Goal: Task Accomplishment & Management: Manage account settings

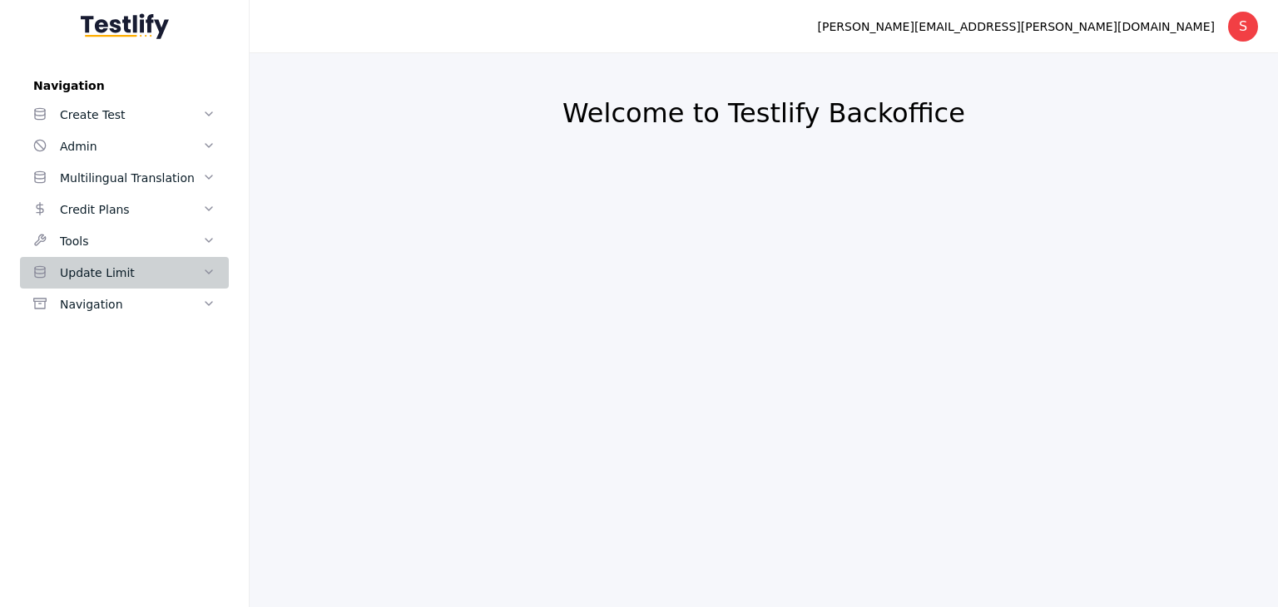
click at [90, 265] on div "Update Limit" at bounding box center [131, 273] width 142 height 20
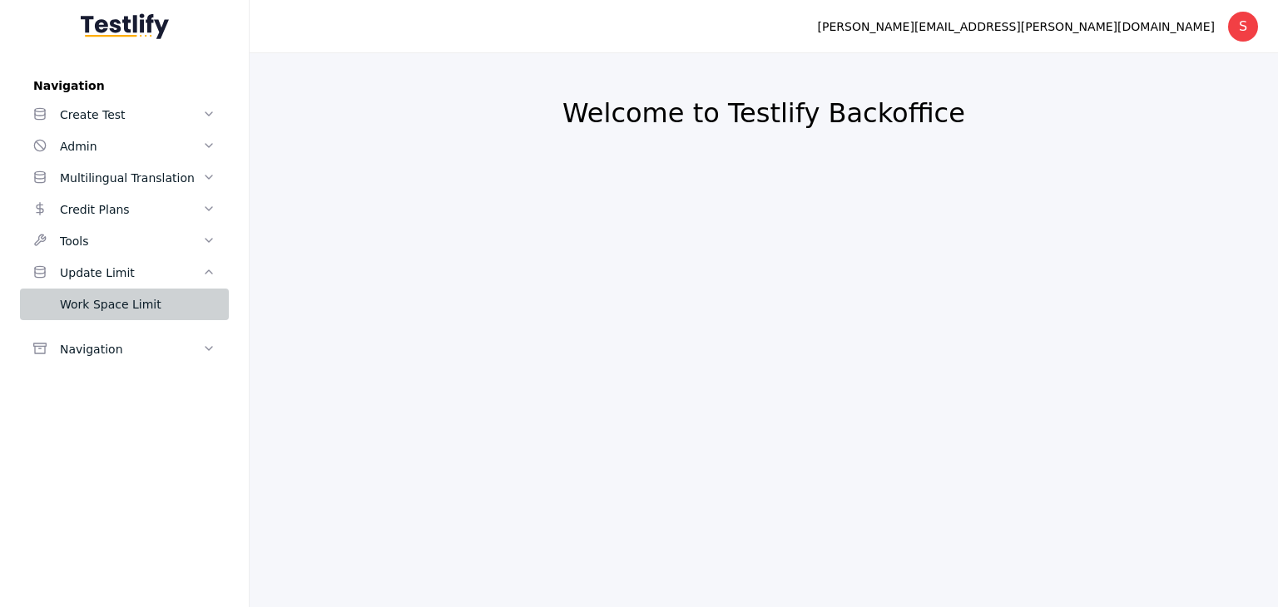
click at [179, 307] on div "Work Space Limit" at bounding box center [138, 305] width 156 height 20
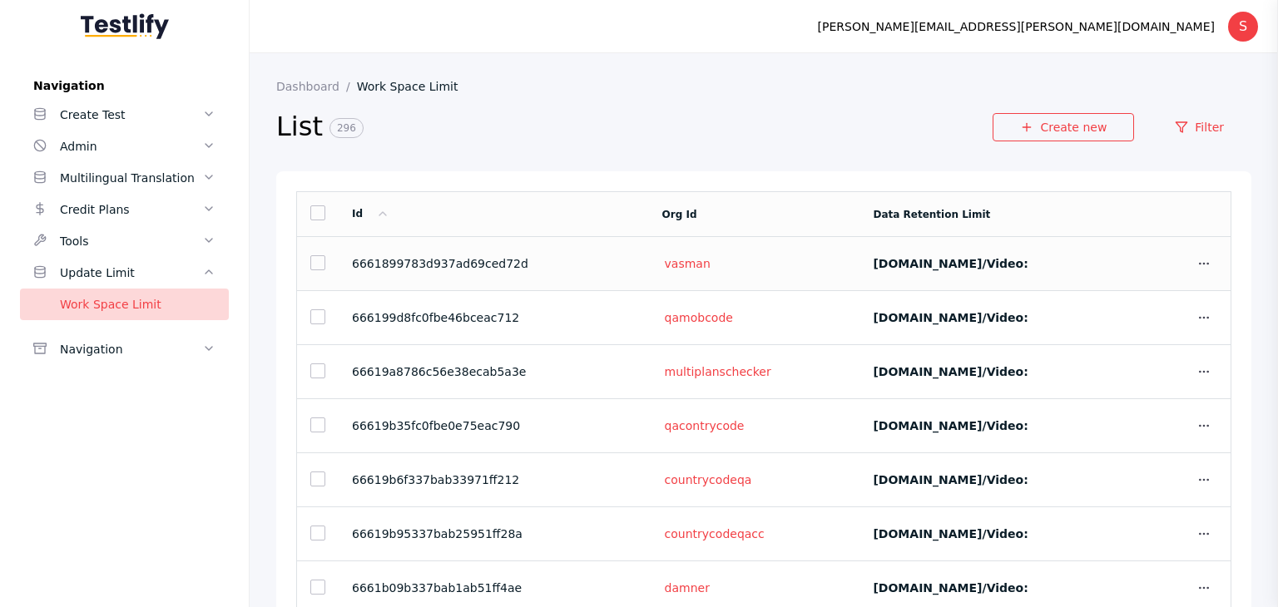
click at [451, 259] on section "6661899783d937ad69ced72d" at bounding box center [494, 263] width 284 height 13
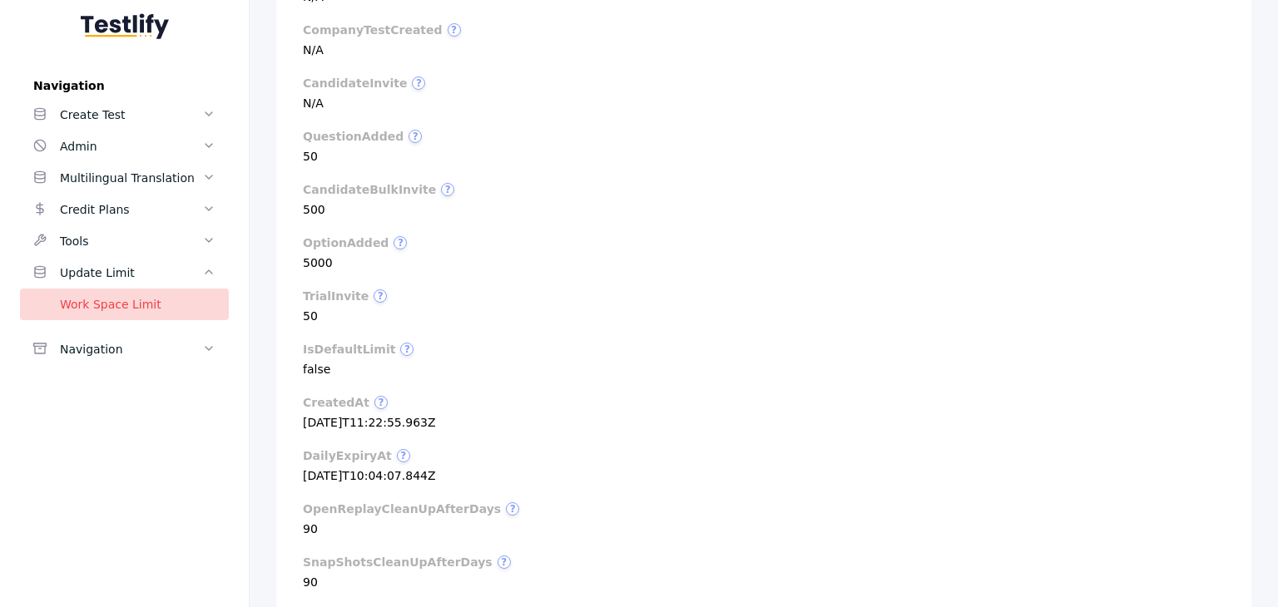
scroll to position [592, 0]
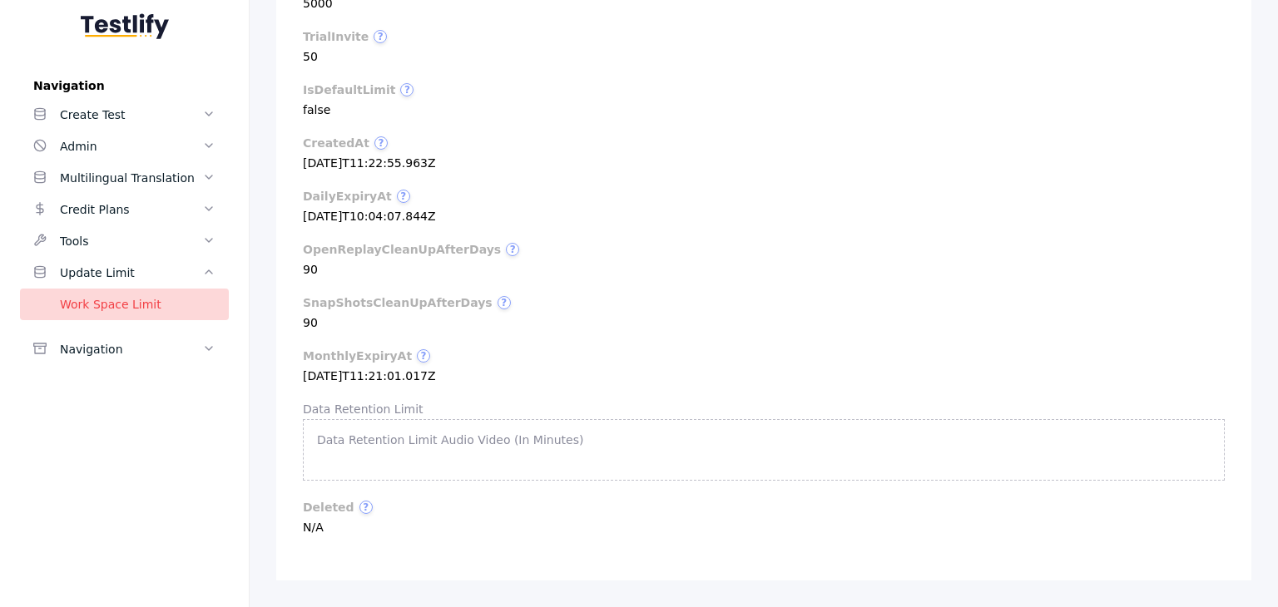
click at [330, 458] on section "Data Retention Limit Audio Video (In Minutes)" at bounding box center [764, 450] width 922 height 62
click at [349, 444] on label "Data Retention Limit Audio Video (In Minutes)" at bounding box center [764, 440] width 894 height 13
click at [315, 460] on section "Data Retention Limit Audio Video (In Minutes)" at bounding box center [764, 450] width 922 height 62
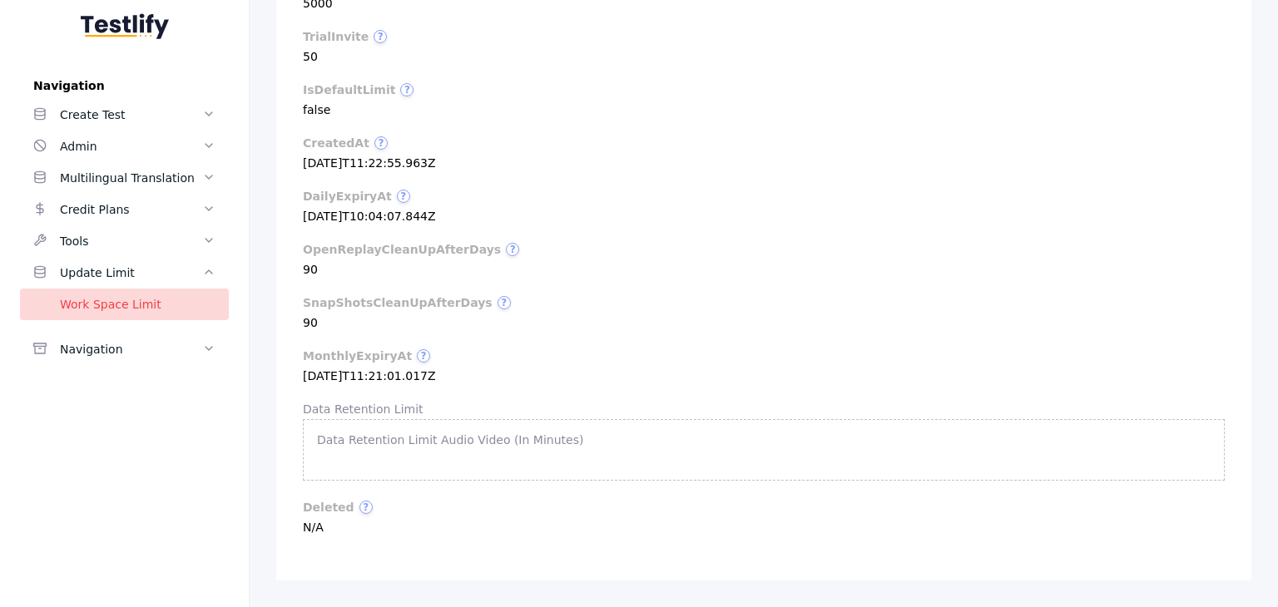
click at [377, 464] on section "Data Retention Limit Audio Video (In Minutes)" at bounding box center [764, 450] width 922 height 62
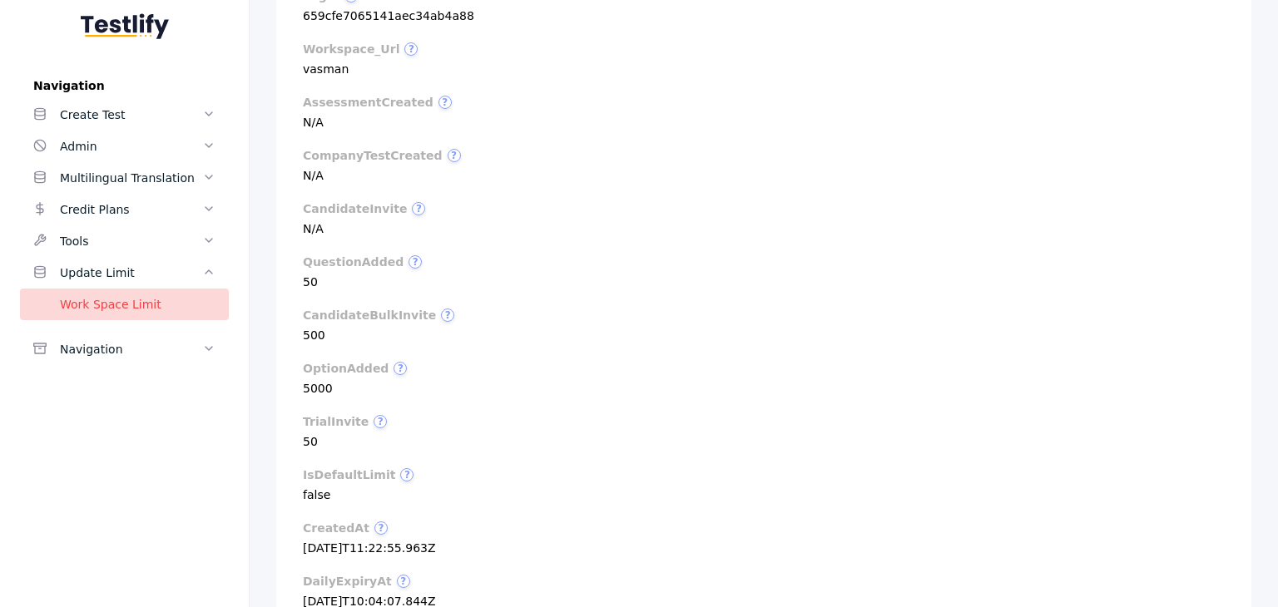
scroll to position [0, 0]
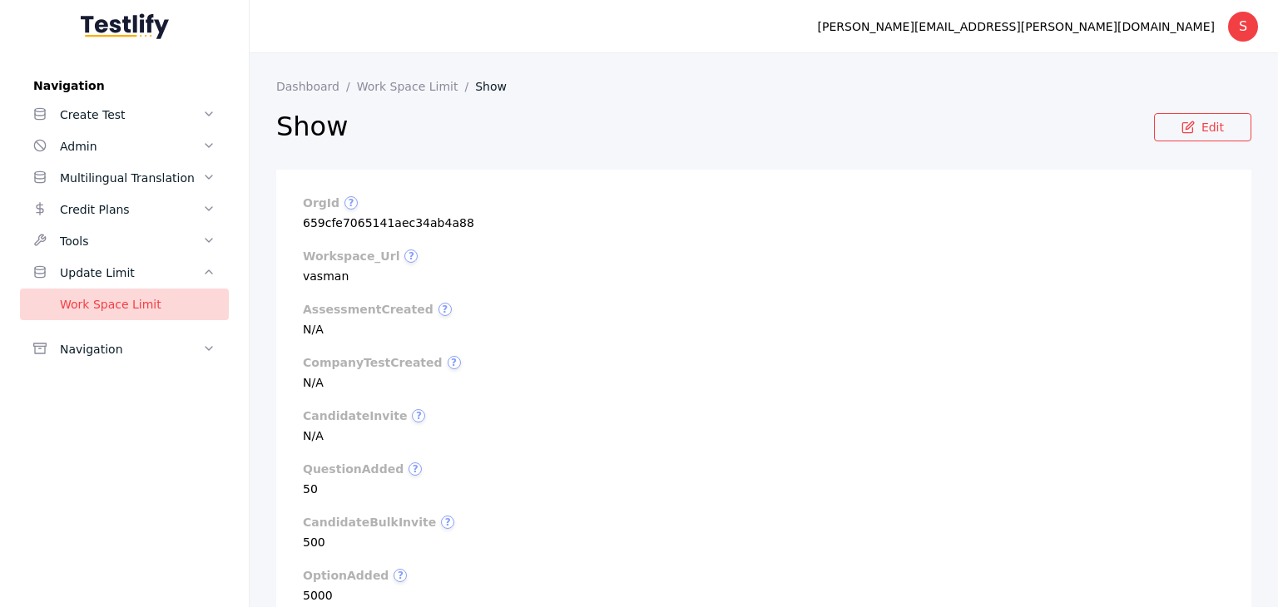
click at [1182, 141] on section "Edit" at bounding box center [1202, 138] width 97 height 50
click at [1184, 131] on icon at bounding box center [1188, 127] width 13 height 13
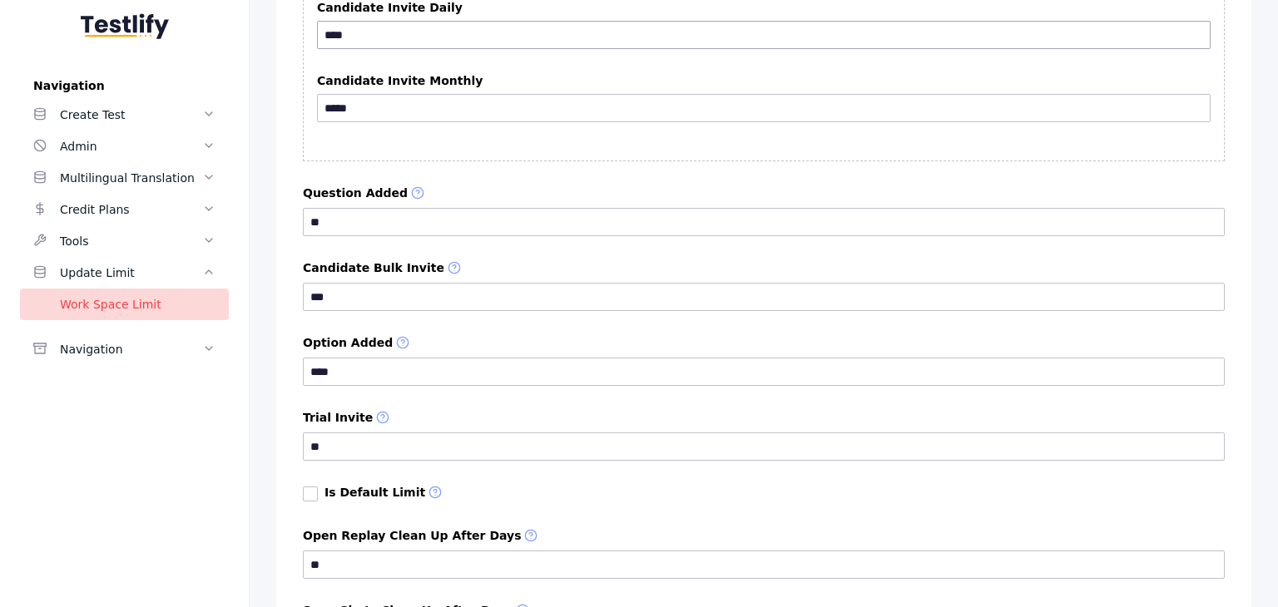
scroll to position [1077, 0]
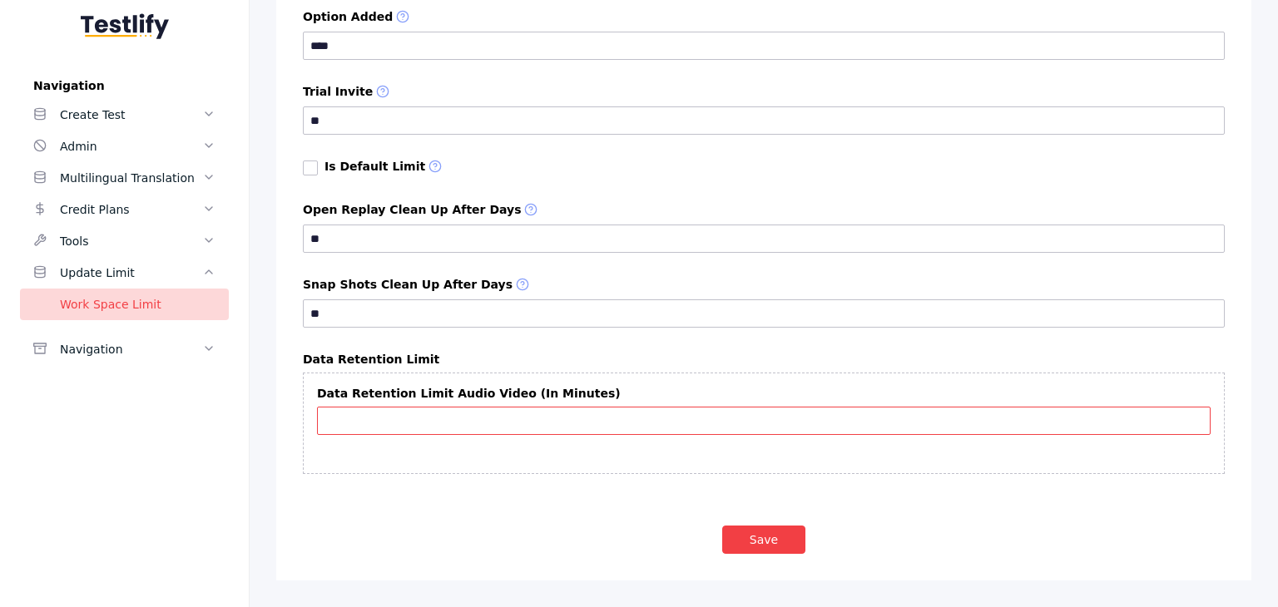
click at [411, 424] on input "Data Retention Limit Audio Video (In Minutes)" at bounding box center [764, 421] width 894 height 28
type input "**"
click at [763, 531] on button "Save" at bounding box center [763, 540] width 83 height 28
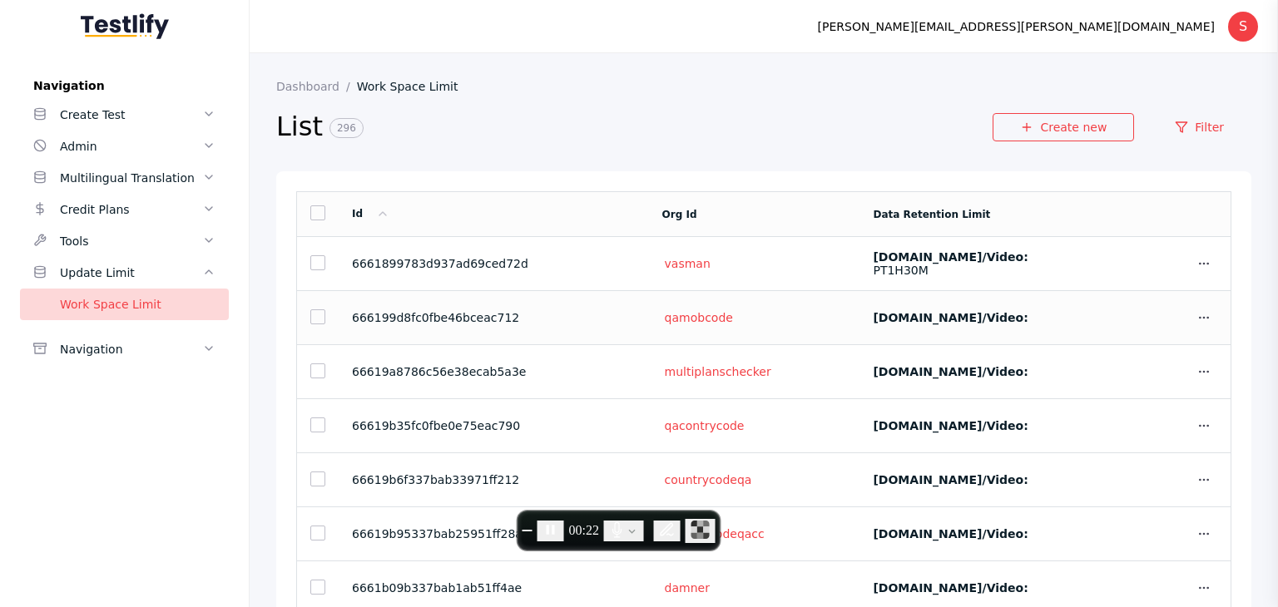
click at [879, 311] on label "[DOMAIN_NAME]/video:" at bounding box center [950, 317] width 155 height 13
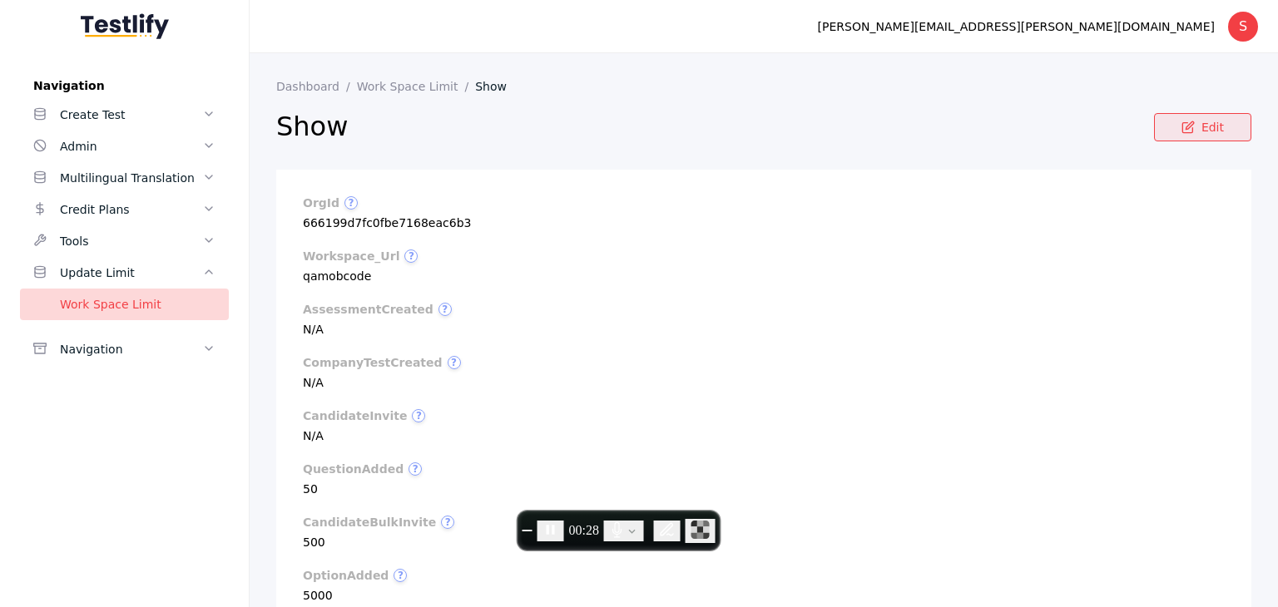
click at [1205, 127] on link "Edit" at bounding box center [1202, 127] width 97 height 28
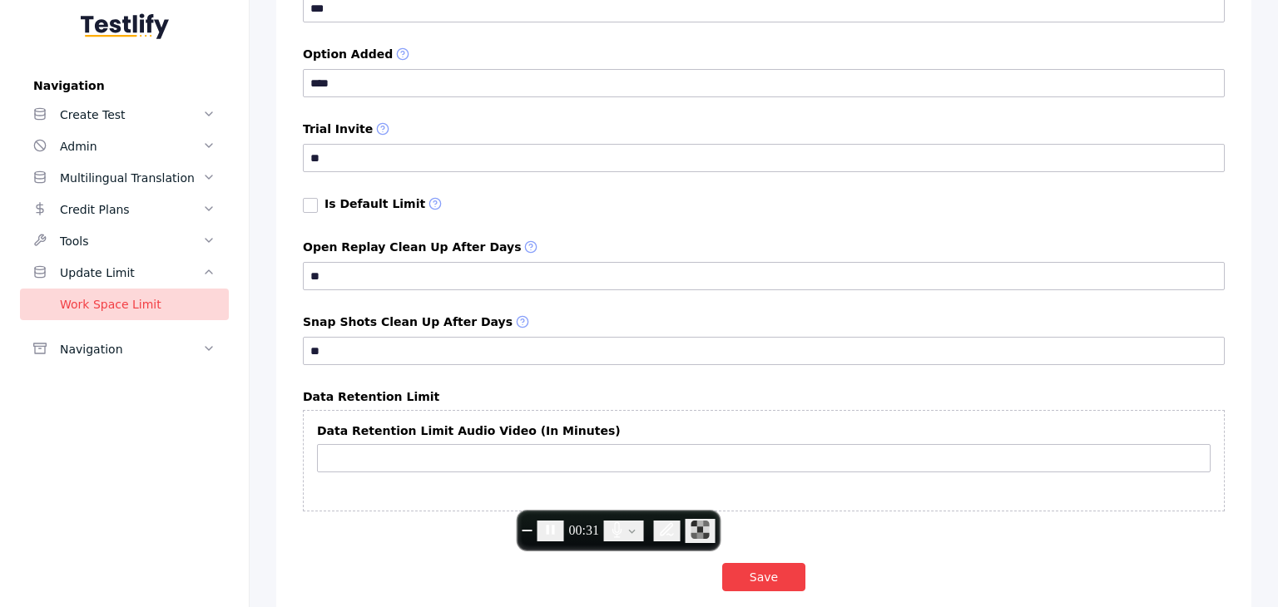
scroll to position [1077, 0]
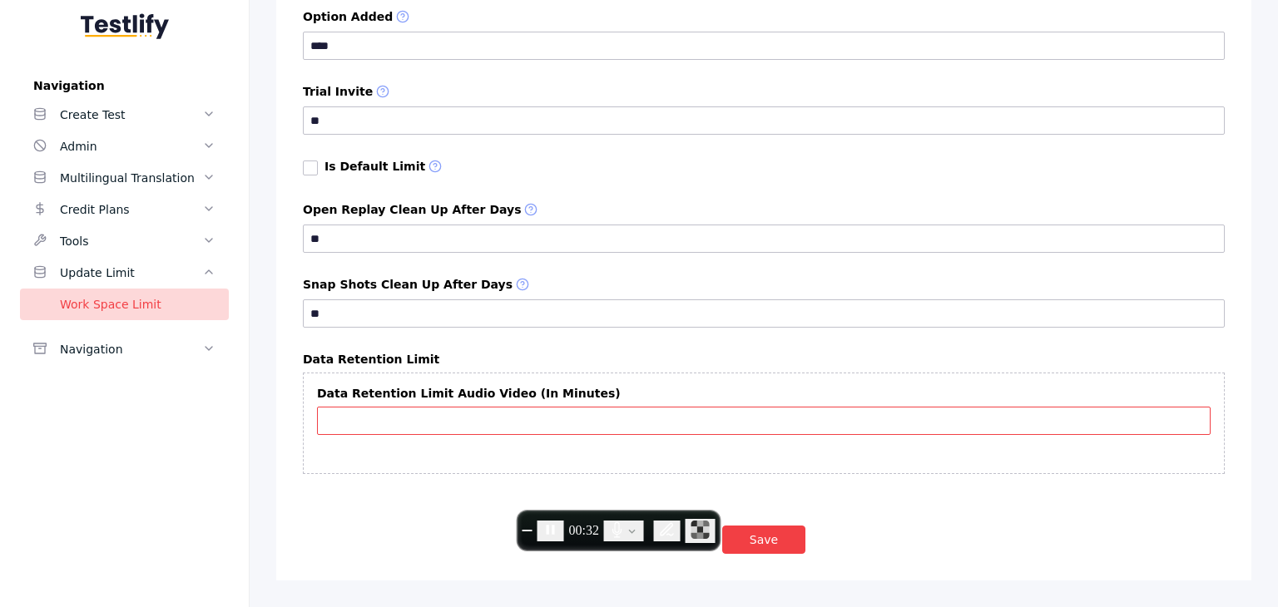
click at [354, 429] on input "Data Retention Limit Audio Video (In Minutes)" at bounding box center [764, 421] width 894 height 28
type input "**"
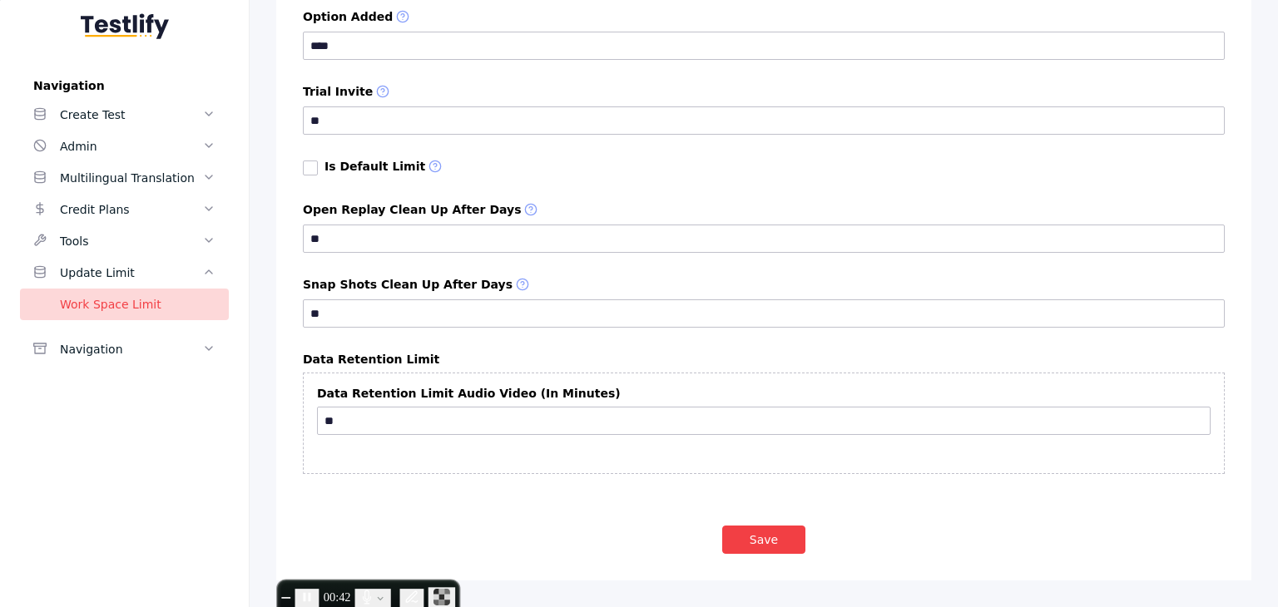
drag, startPoint x: 605, startPoint y: 528, endPoint x: 345, endPoint y: 629, distance: 279.5
click at [345, 607] on html "Navigation Create Test Admin Multilingual Translation Credit Plans Tools Update…" at bounding box center [639, 303] width 1278 height 607
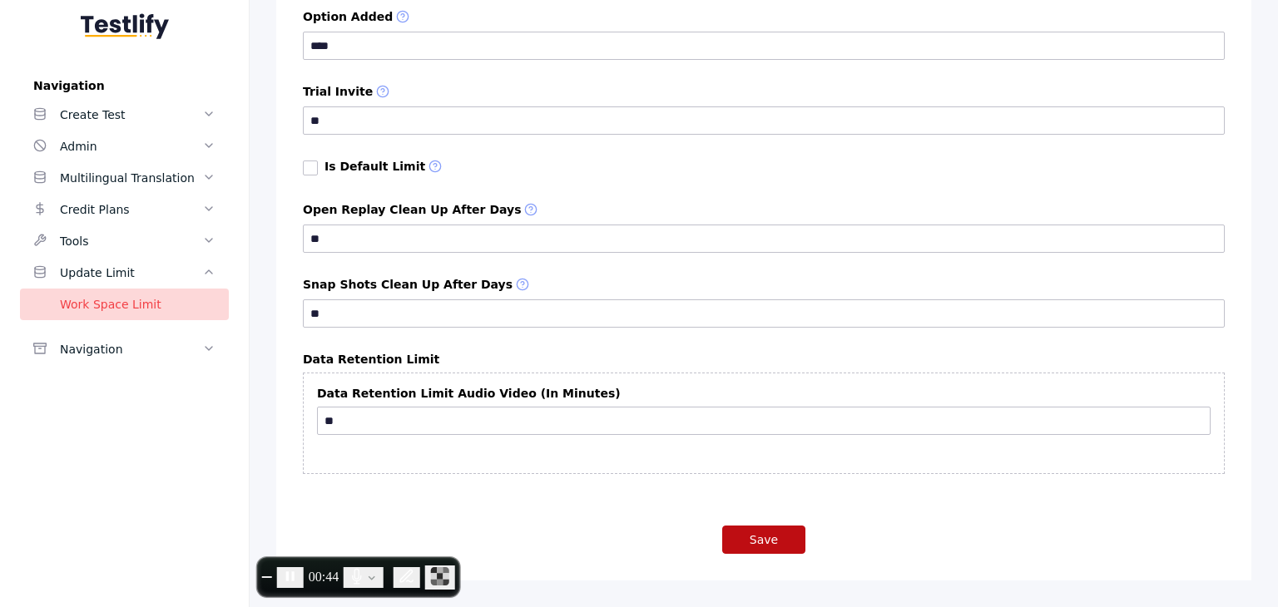
click at [760, 543] on button "Save" at bounding box center [763, 540] width 83 height 28
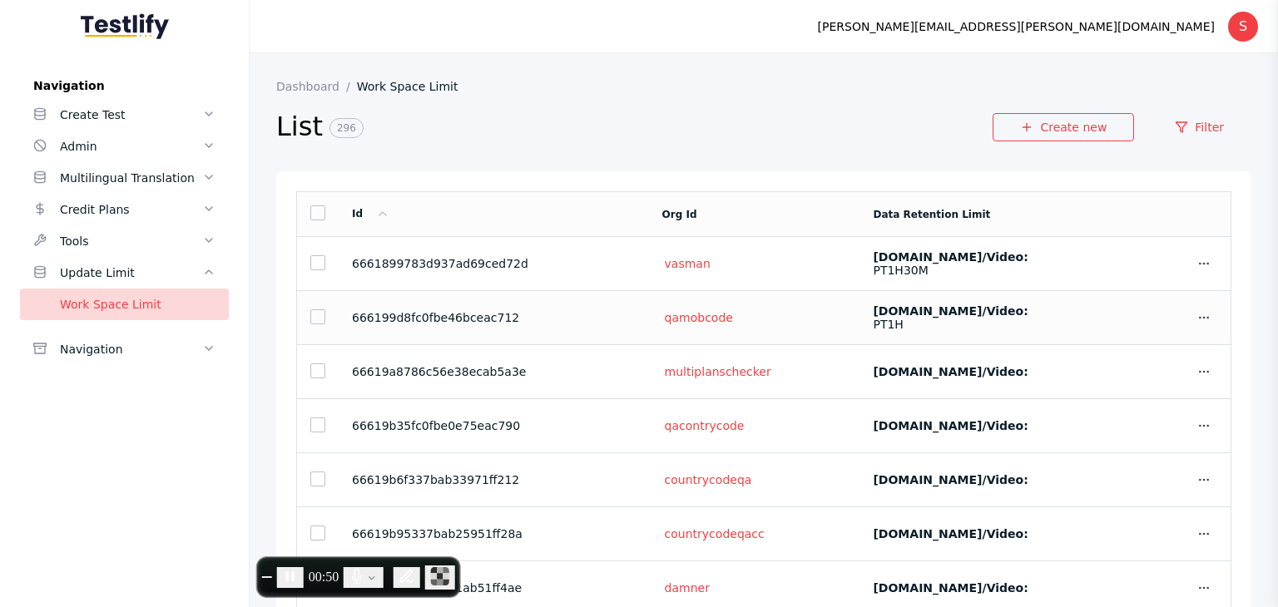
click at [955, 327] on section "PT1H" at bounding box center [998, 324] width 251 height 13
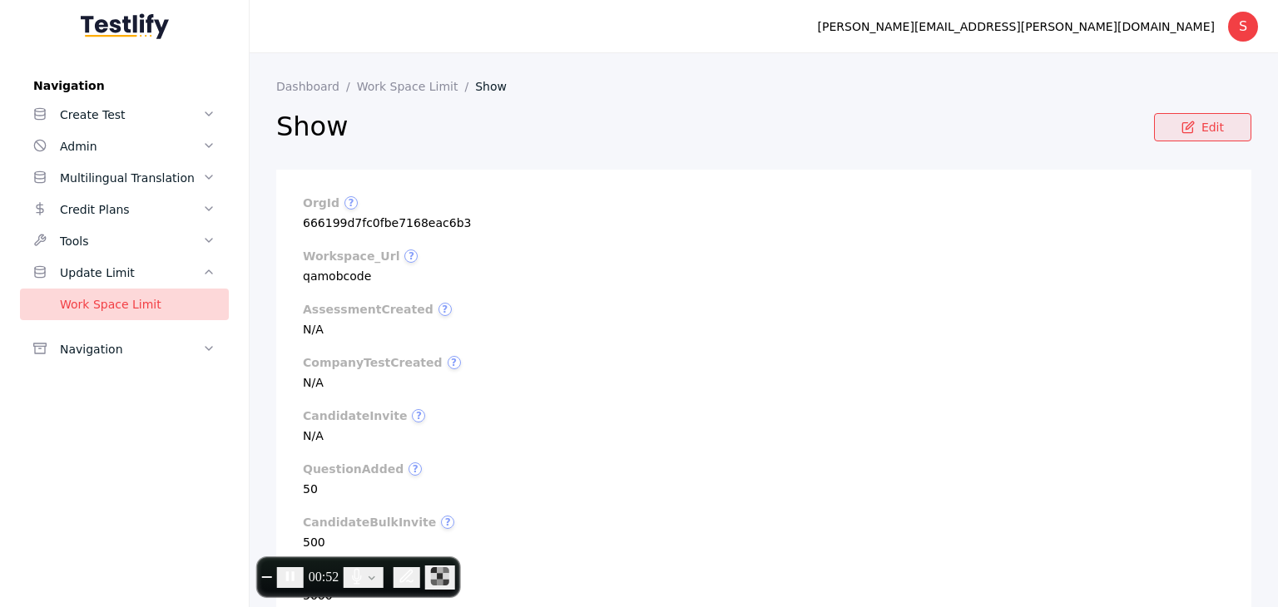
click at [1172, 136] on link "Edit" at bounding box center [1202, 127] width 97 height 28
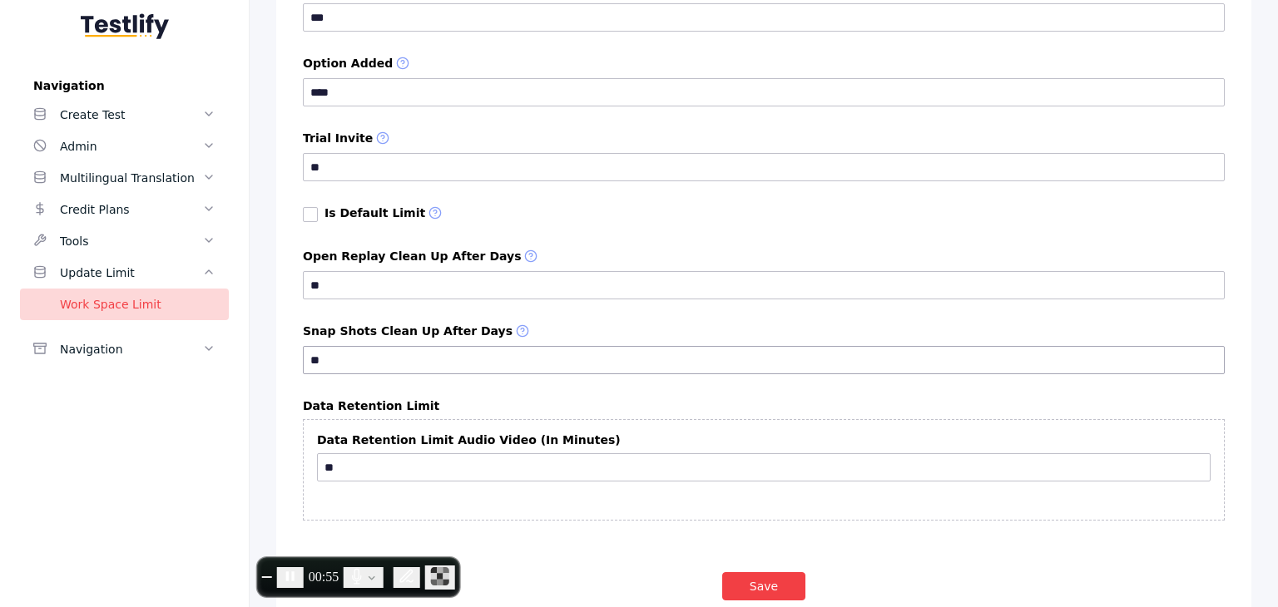
scroll to position [1077, 0]
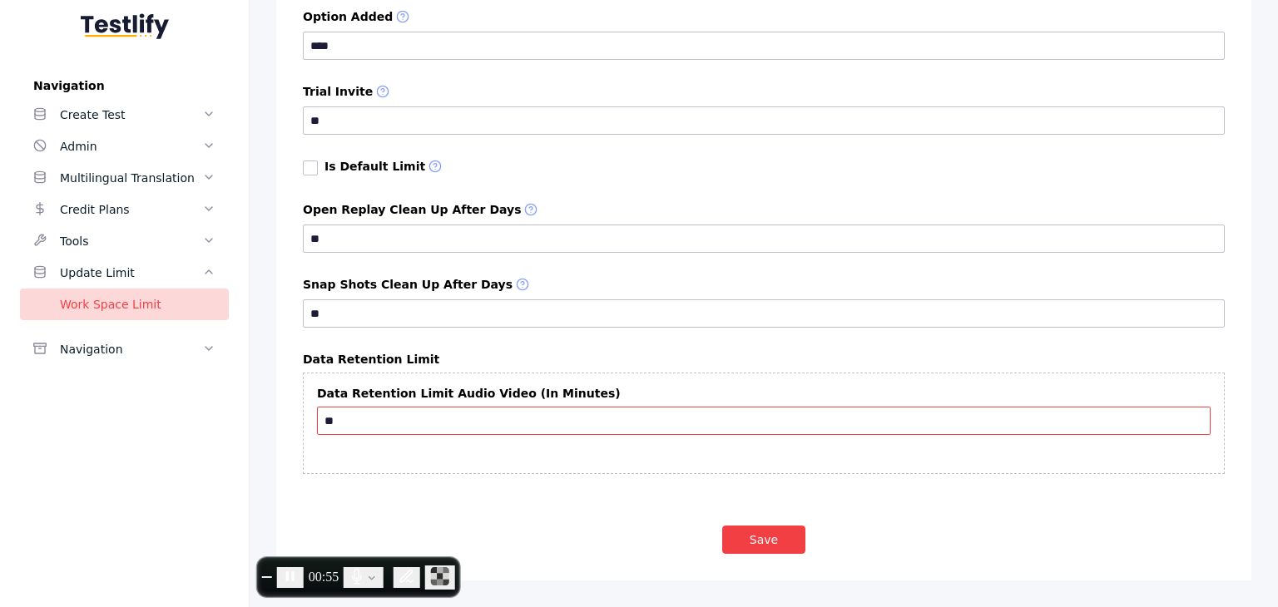
click at [354, 419] on input "**" at bounding box center [764, 421] width 894 height 28
type input "*"
type input "**"
click at [754, 543] on button "Save" at bounding box center [763, 540] width 83 height 28
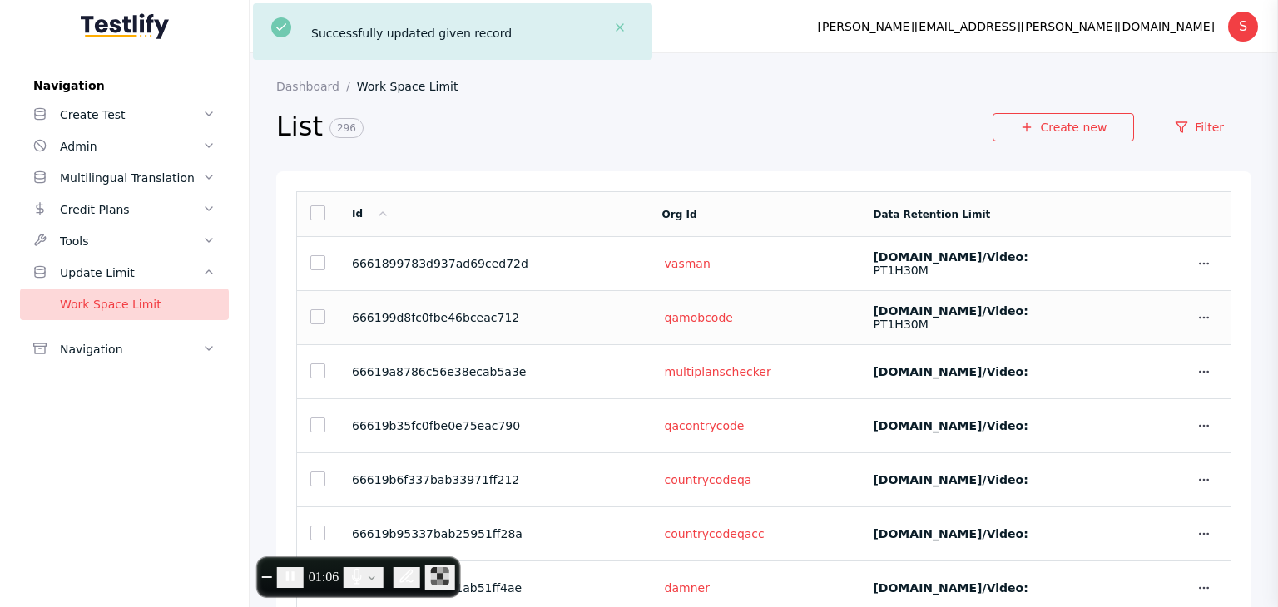
click at [1164, 306] on section "Show Edit" at bounding box center [1184, 318] width 67 height 27
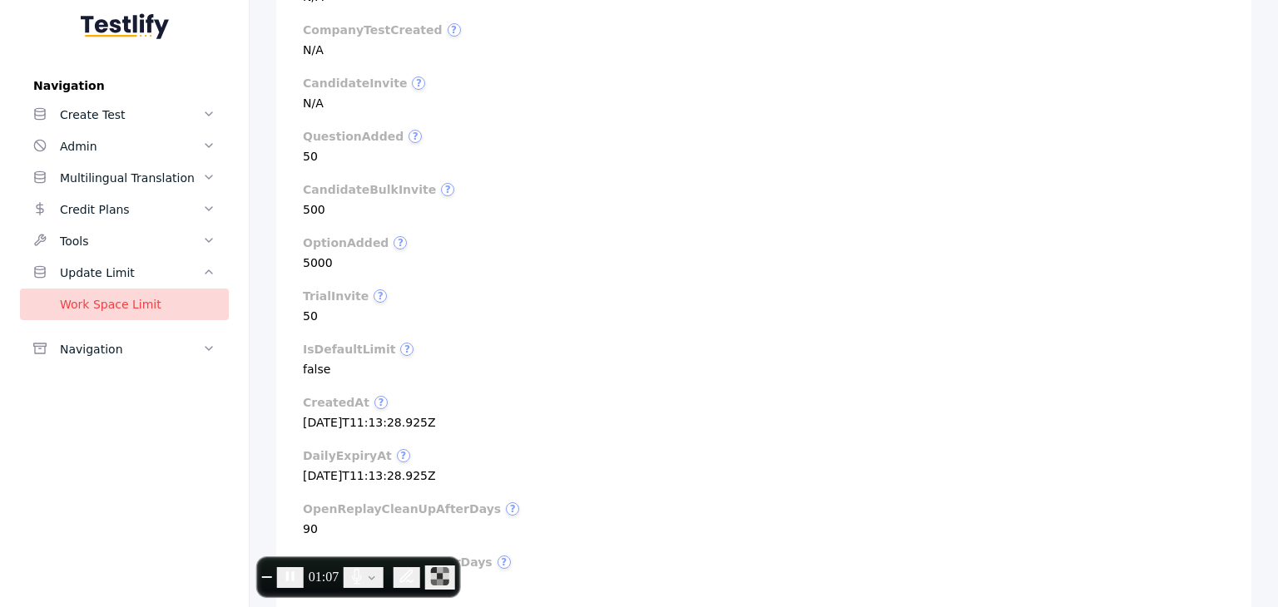
scroll to position [609, 0]
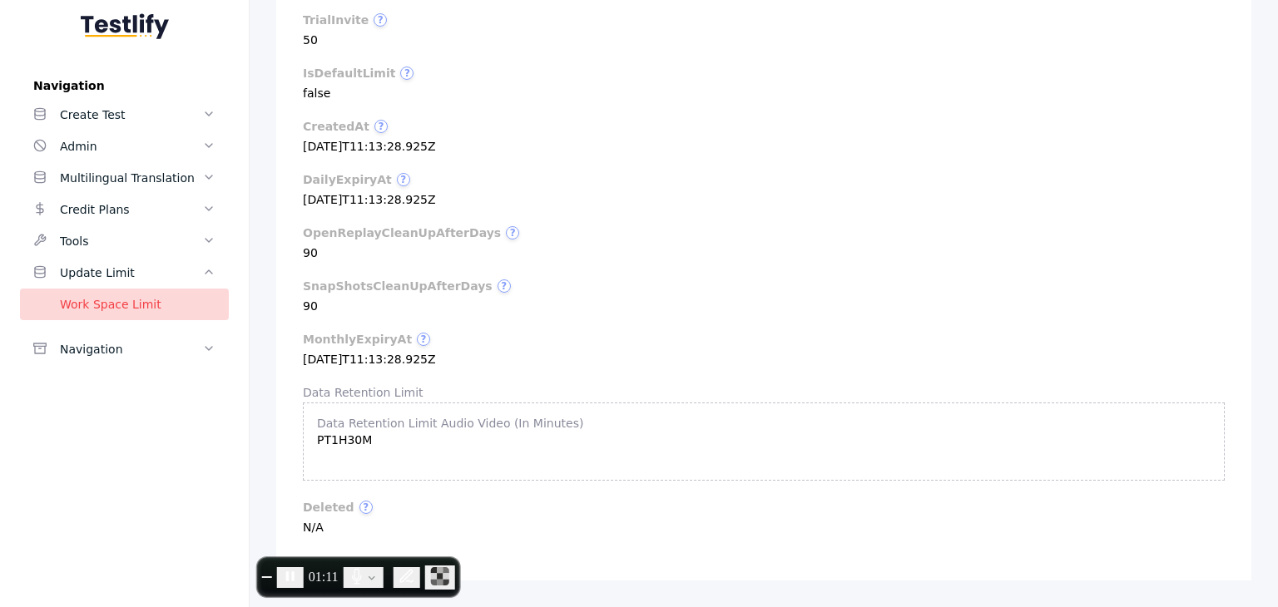
click at [390, 446] on section "Data Retention Limit Audio Video (In Minutes) PT1H30M" at bounding box center [764, 432] width 894 height 30
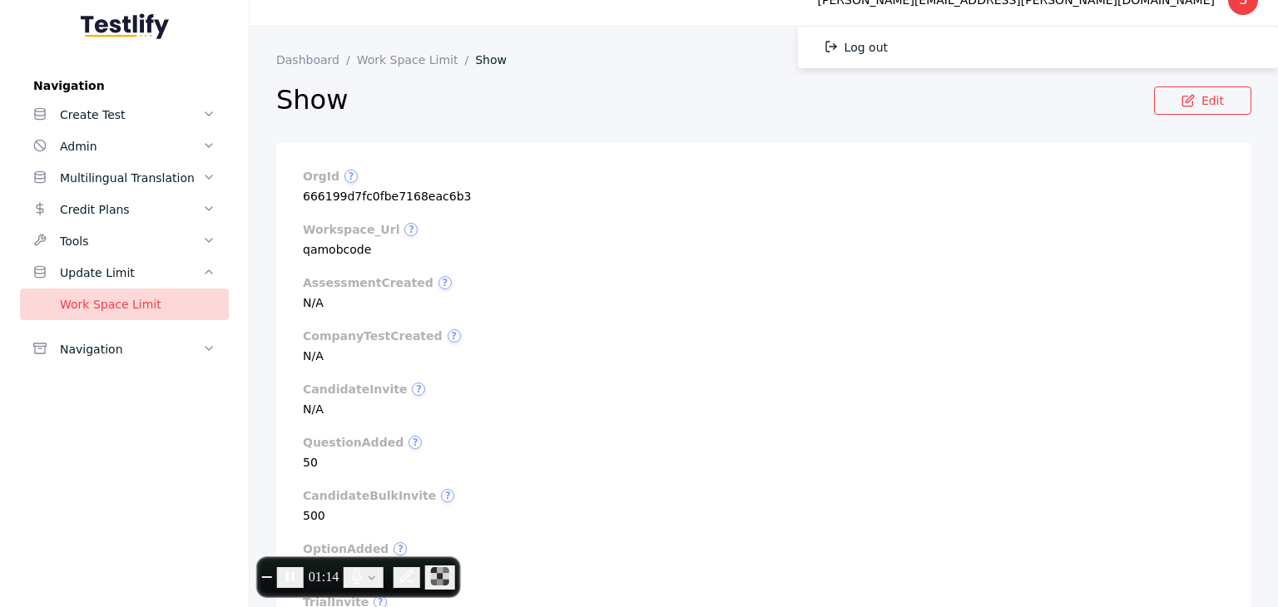
scroll to position [0, 0]
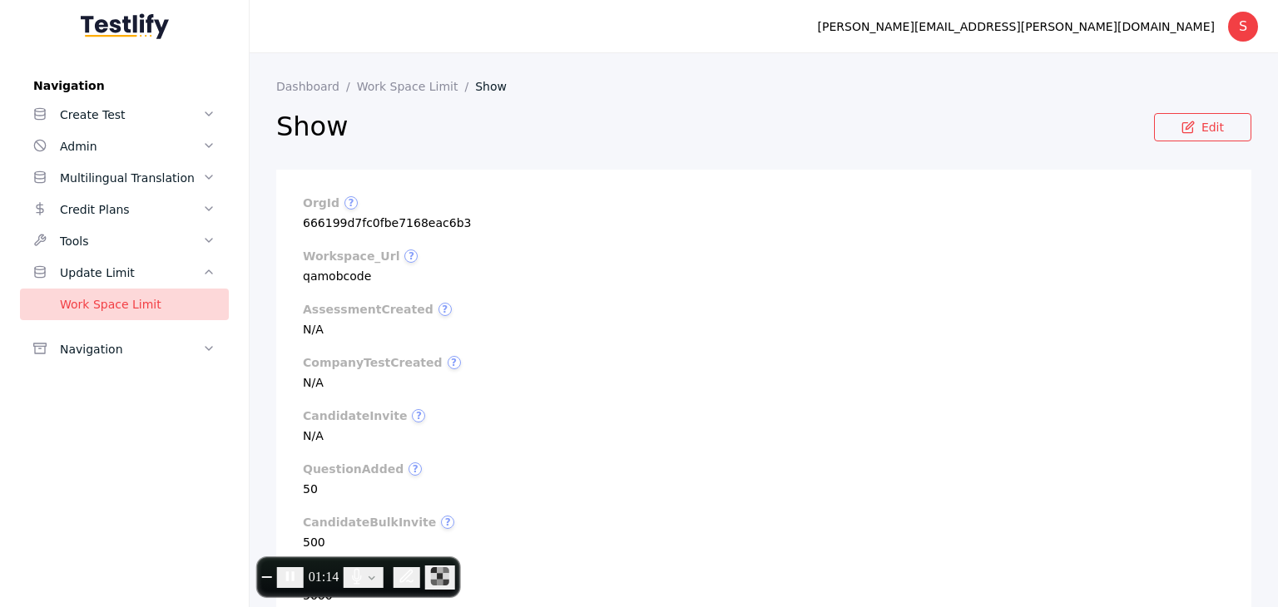
click at [1181, 141] on section "Edit" at bounding box center [1202, 138] width 97 height 50
click at [1186, 133] on link "Edit" at bounding box center [1202, 127] width 97 height 28
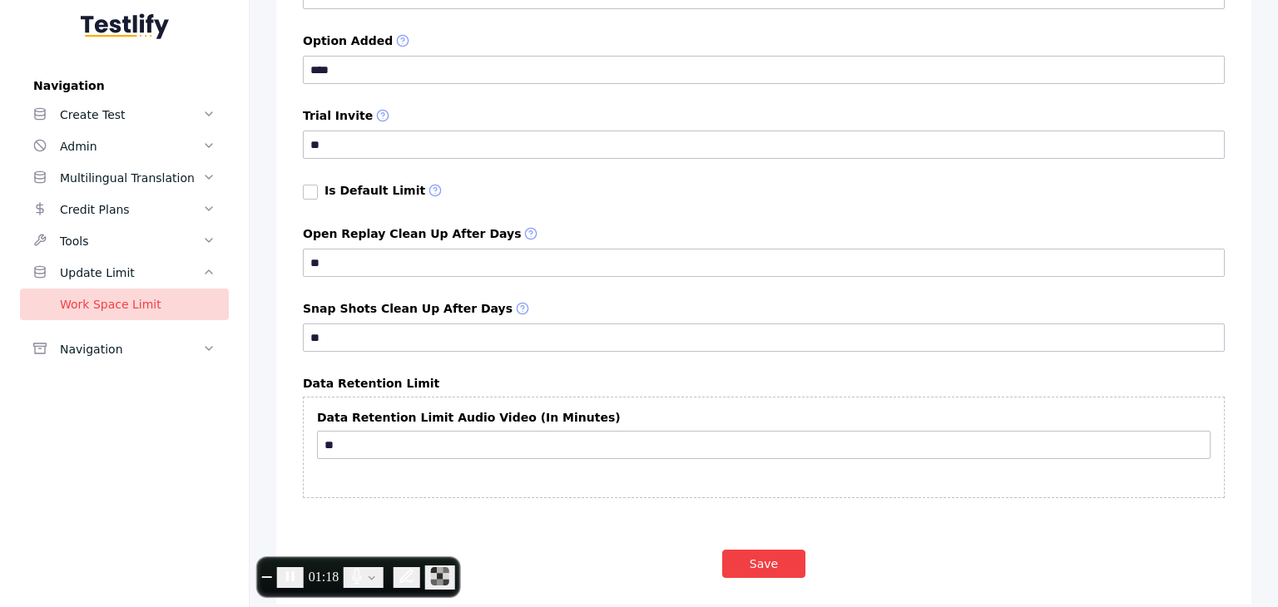
scroll to position [1077, 0]
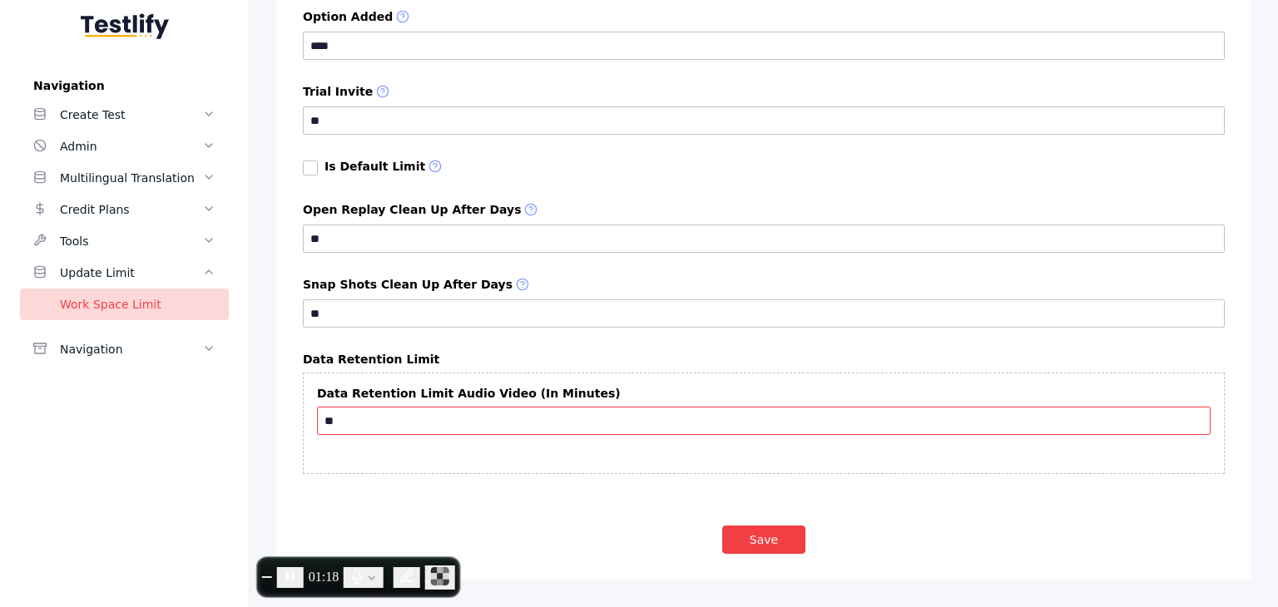
click at [348, 434] on input "**" at bounding box center [764, 421] width 894 height 28
type input "*"
type input "******"
click at [770, 541] on button "Save" at bounding box center [763, 540] width 83 height 28
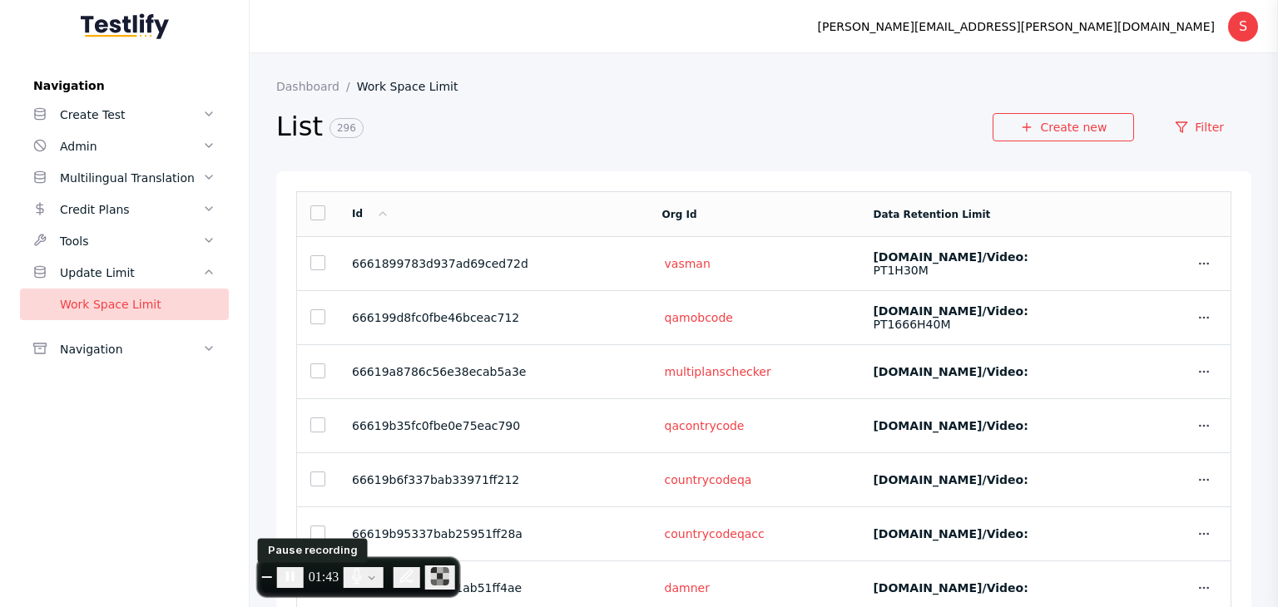
click at [299, 575] on icon "Pause recording" at bounding box center [290, 576] width 17 height 17
click at [269, 577] on button "End recording" at bounding box center [267, 578] width 10 height 2
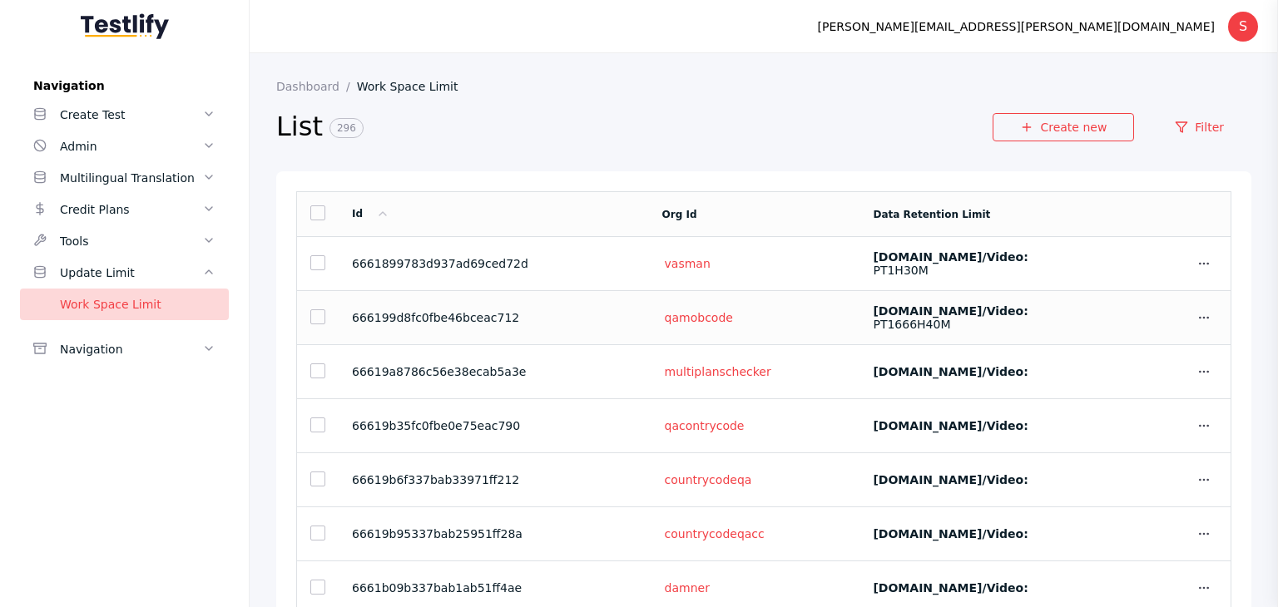
click at [952, 311] on label "[DOMAIN_NAME]/video:" at bounding box center [950, 311] width 155 height 13
